Goal: Information Seeking & Learning: Learn about a topic

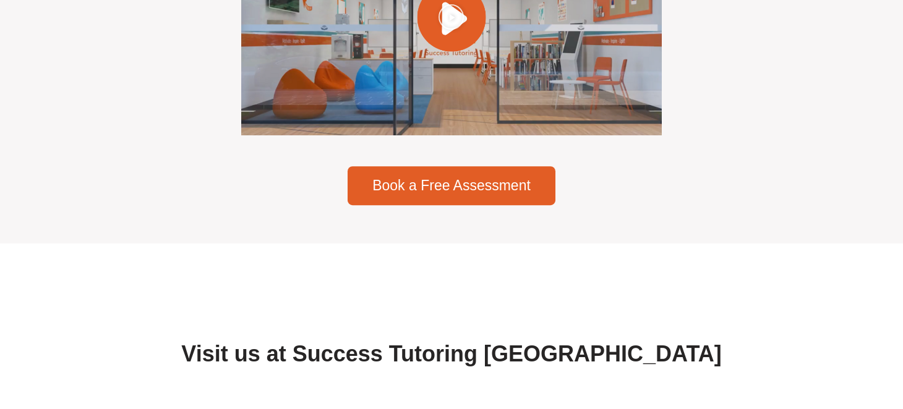
scroll to position [4143, 0]
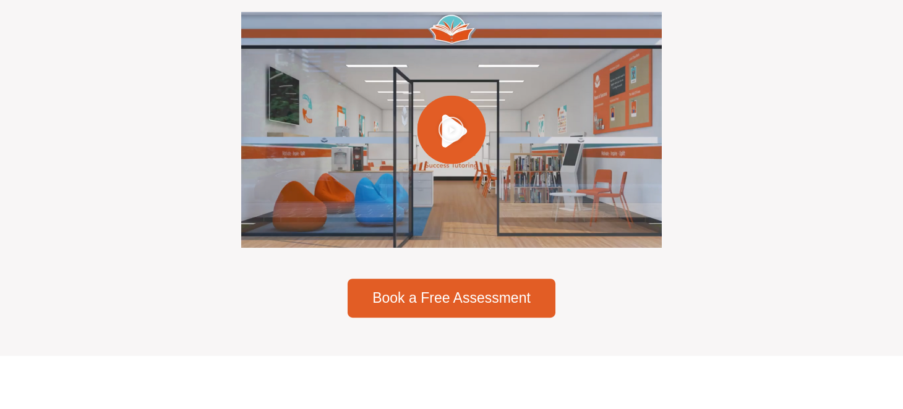
drag, startPoint x: 491, startPoint y: 93, endPoint x: 385, endPoint y: 89, distance: 105.8
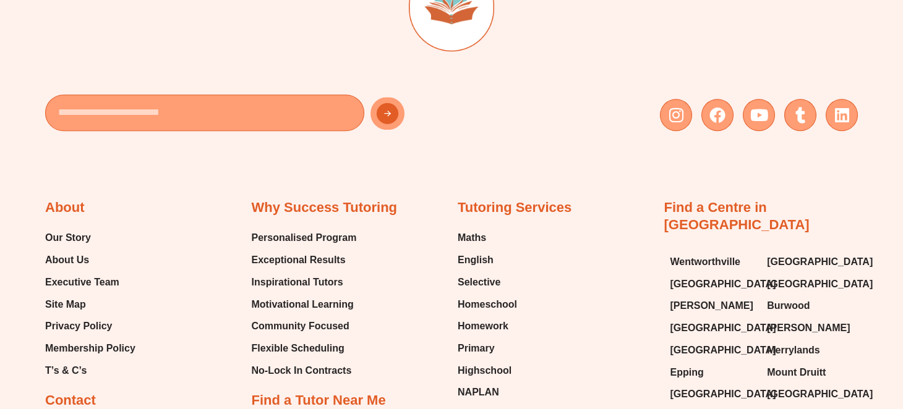
scroll to position [6431, 0]
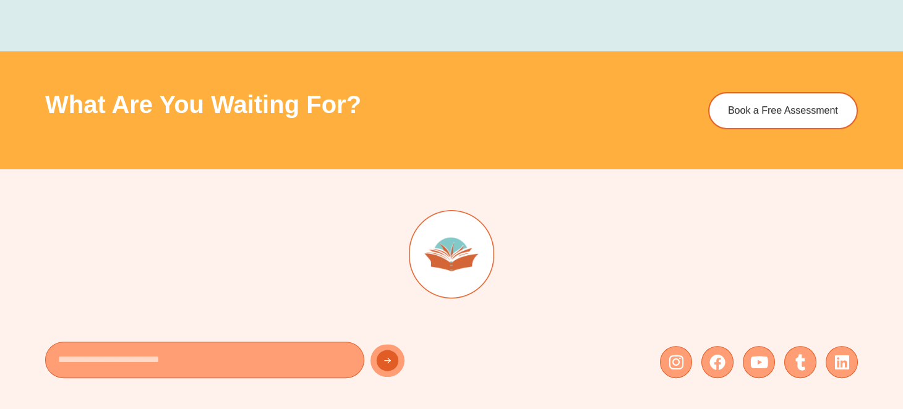
scroll to position [3277, 0]
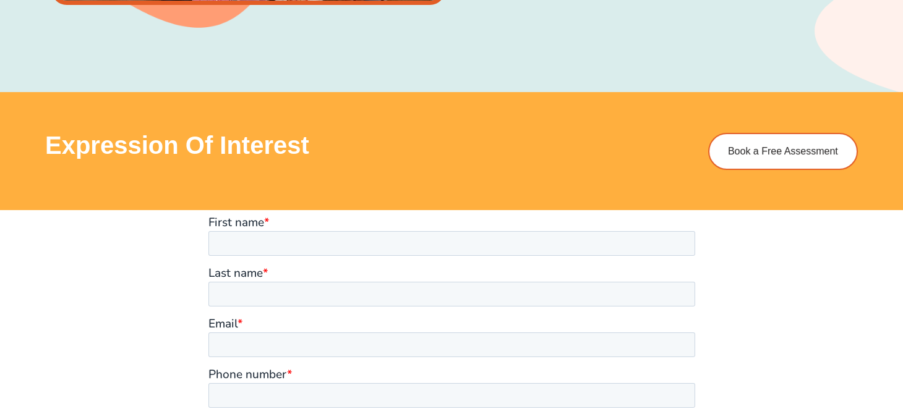
scroll to position [1480, 0]
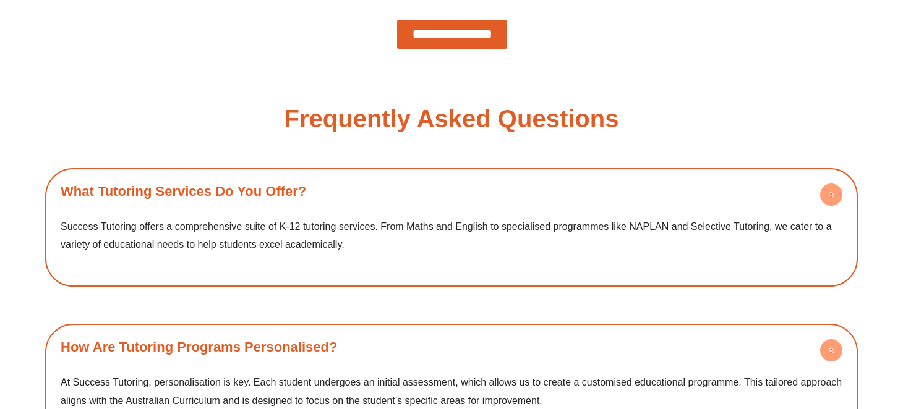
scroll to position [1789, 0]
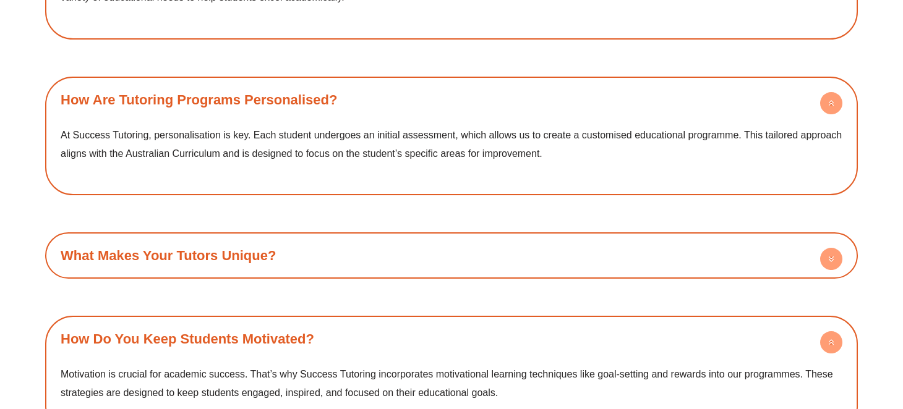
scroll to position [2284, 0]
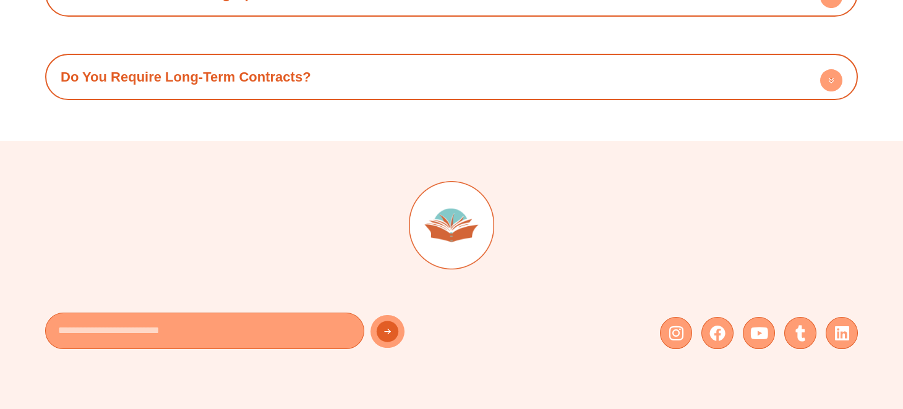
scroll to position [2725, 0]
